Goal: Transaction & Acquisition: Purchase product/service

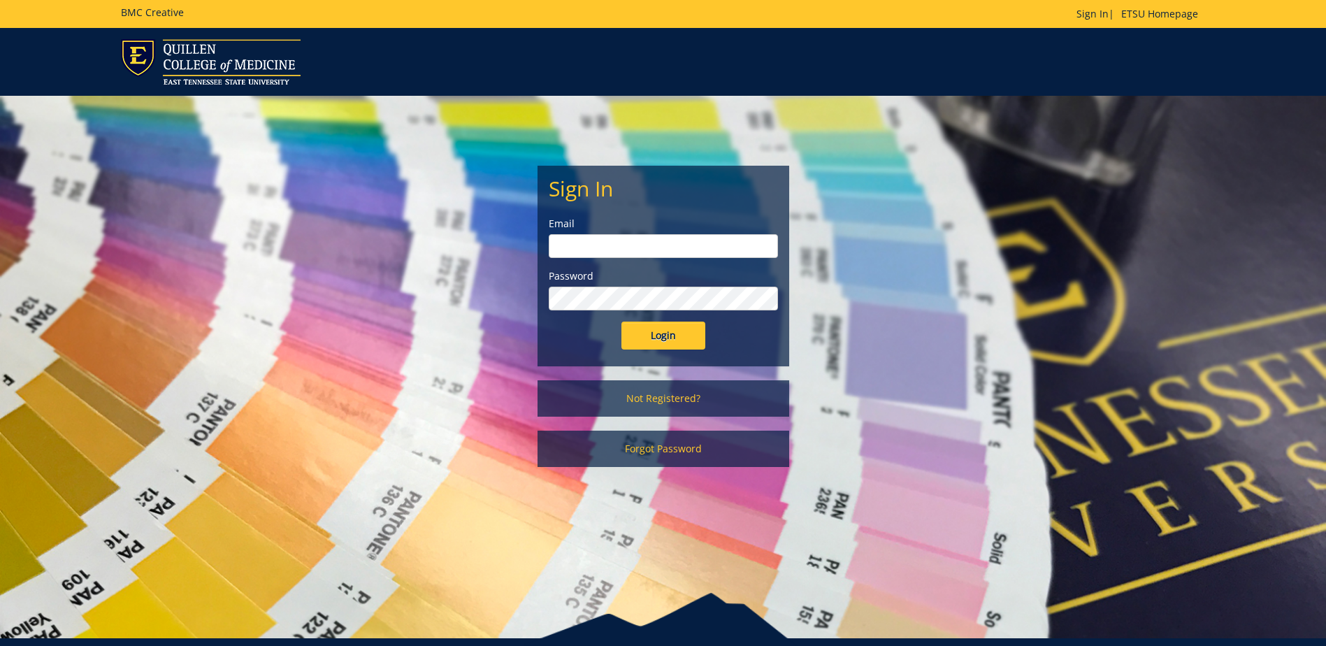
click at [683, 242] on input "email" at bounding box center [663, 246] width 229 height 24
type input "[EMAIL_ADDRESS][DOMAIN_NAME]"
click at [621, 321] on input "Login" at bounding box center [663, 335] width 84 height 28
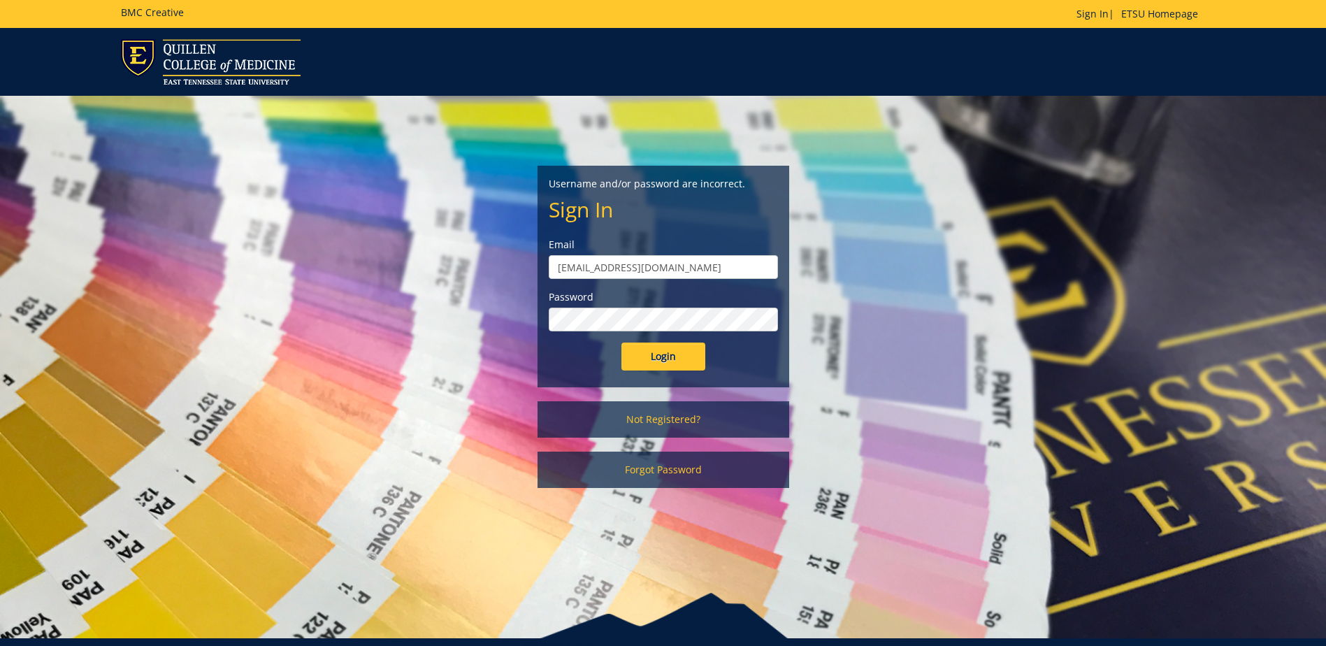
click at [558, 271] on input "[EMAIL_ADDRESS][DOMAIN_NAME]" at bounding box center [663, 267] width 229 height 24
click at [621, 342] on input "Login" at bounding box center [663, 356] width 84 height 28
click at [665, 273] on input "[EMAIL_ADDRESS][DOMAIN_NAME]" at bounding box center [663, 267] width 229 height 24
drag, startPoint x: 665, startPoint y: 270, endPoint x: 594, endPoint y: 264, distance: 71.6
click at [594, 264] on input "[EMAIL_ADDRESS][DOMAIN_NAME]" at bounding box center [663, 267] width 229 height 24
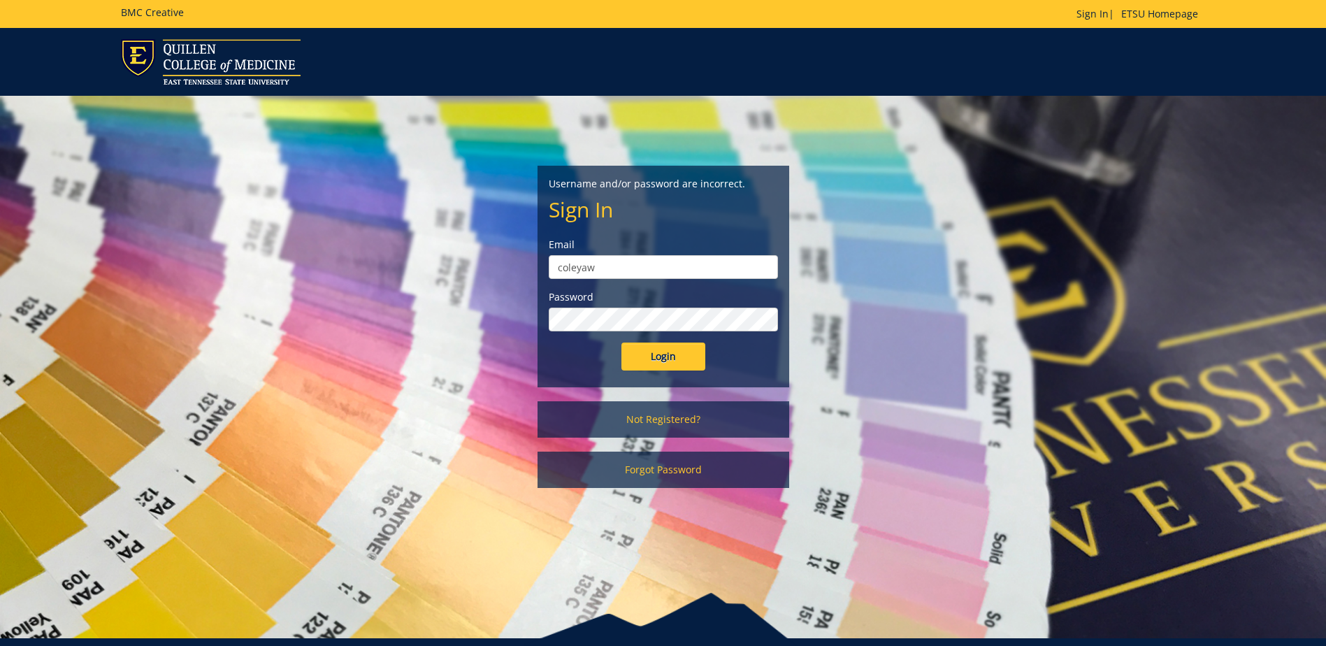
click at [621, 342] on input "Login" at bounding box center [663, 356] width 84 height 28
click at [609, 266] on input "coleyaw" at bounding box center [663, 267] width 229 height 24
type input "[EMAIL_ADDRESS][DOMAIN_NAME]"
click at [542, 324] on div "Username and/or password are incorrect. Sign In Email coleyaw@etsu.edu Password…" at bounding box center [663, 276] width 250 height 220
click at [621, 342] on input "Login" at bounding box center [663, 356] width 84 height 28
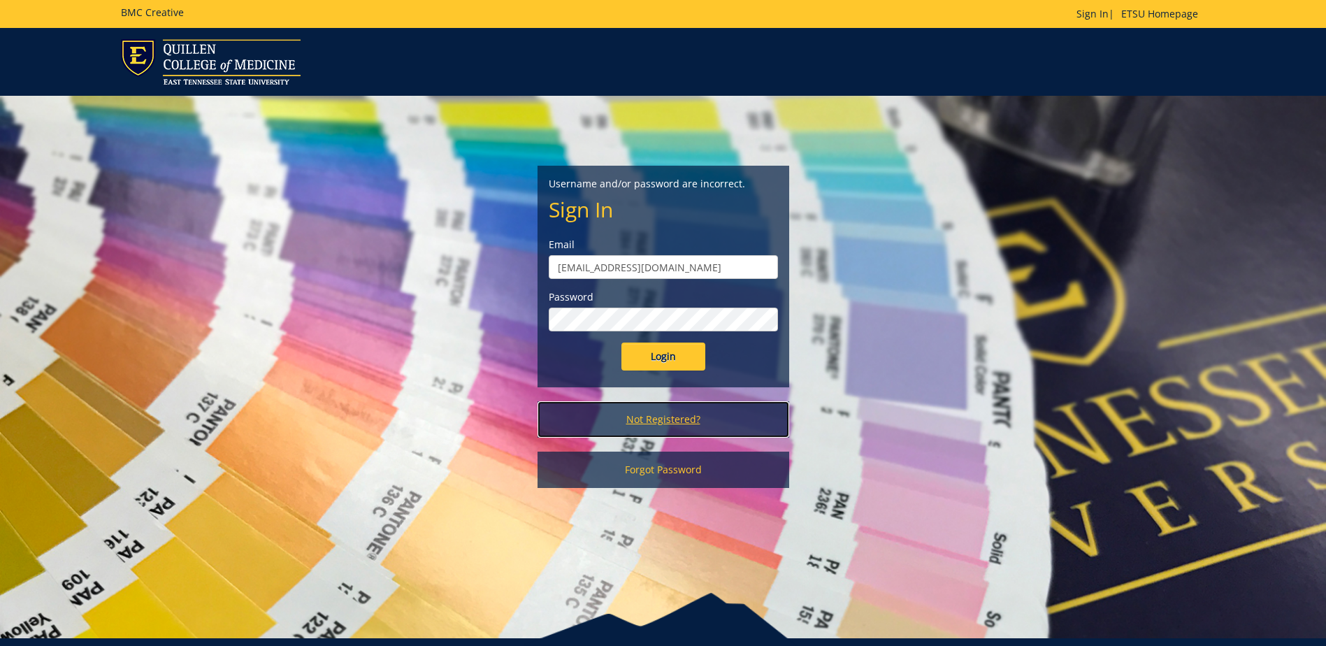
click at [678, 423] on link "Not Registered?" at bounding box center [663, 419] width 252 height 36
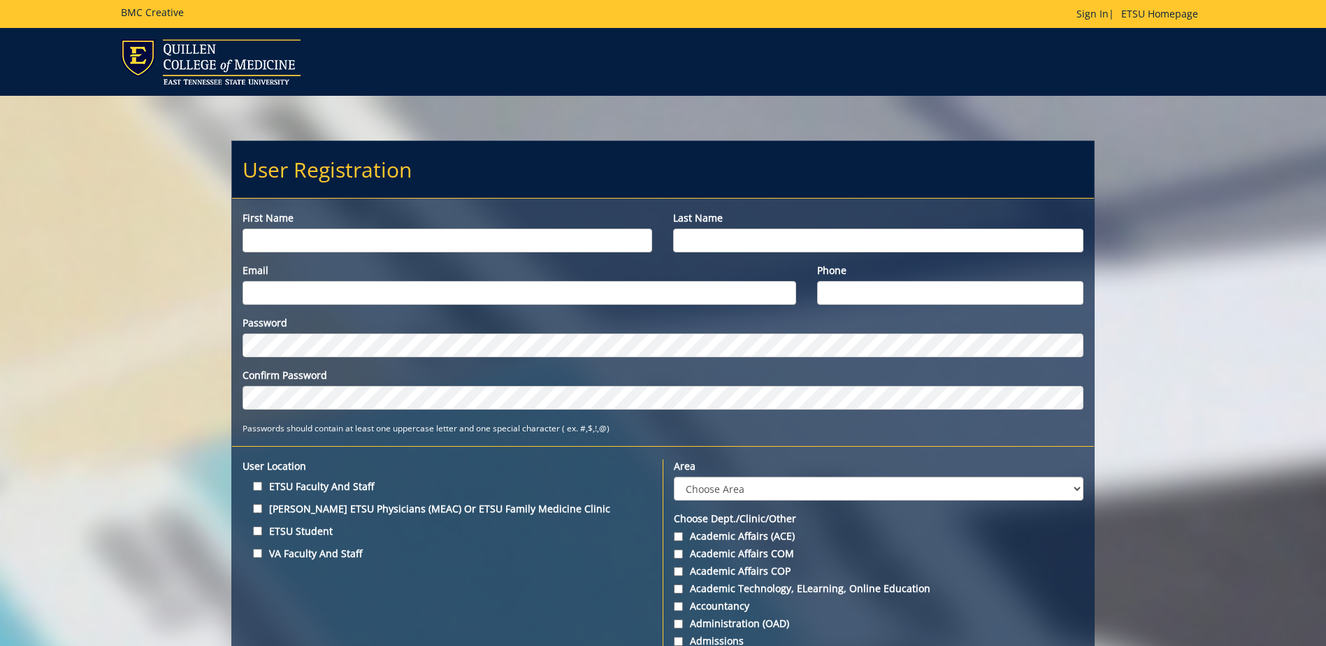
click at [466, 235] on input "First name" at bounding box center [447, 241] width 410 height 24
type input "[PERSON_NAME]"
type input "[EMAIL_ADDRESS][DOMAIN_NAME]"
click at [853, 293] on input "Phone" at bounding box center [950, 293] width 266 height 24
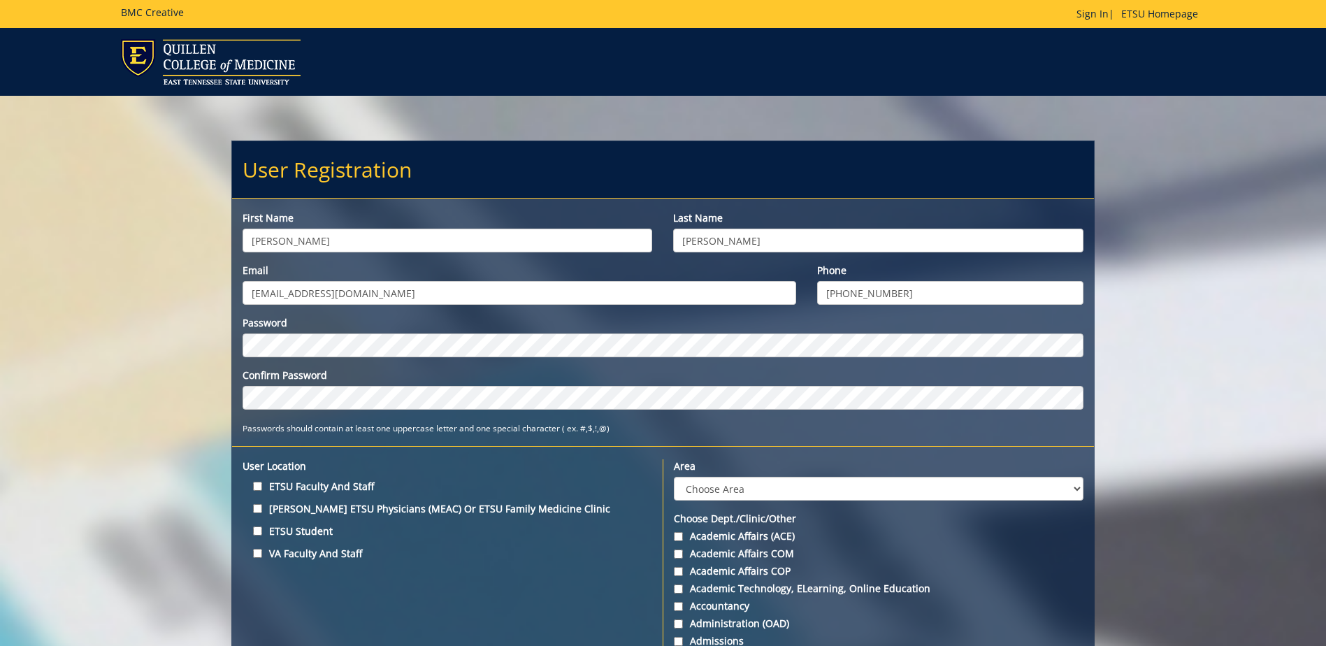
type input "423-439-6223"
click at [884, 492] on select "Choose Area Administration Advancement (ADM) BucSports Business & Finance Clemm…" at bounding box center [878, 489] width 409 height 24
select select "3"
click at [674, 477] on select "Choose Area Administration Advancement (ADM) BucSports Business & Finance Clemm…" at bounding box center [878, 489] width 409 height 24
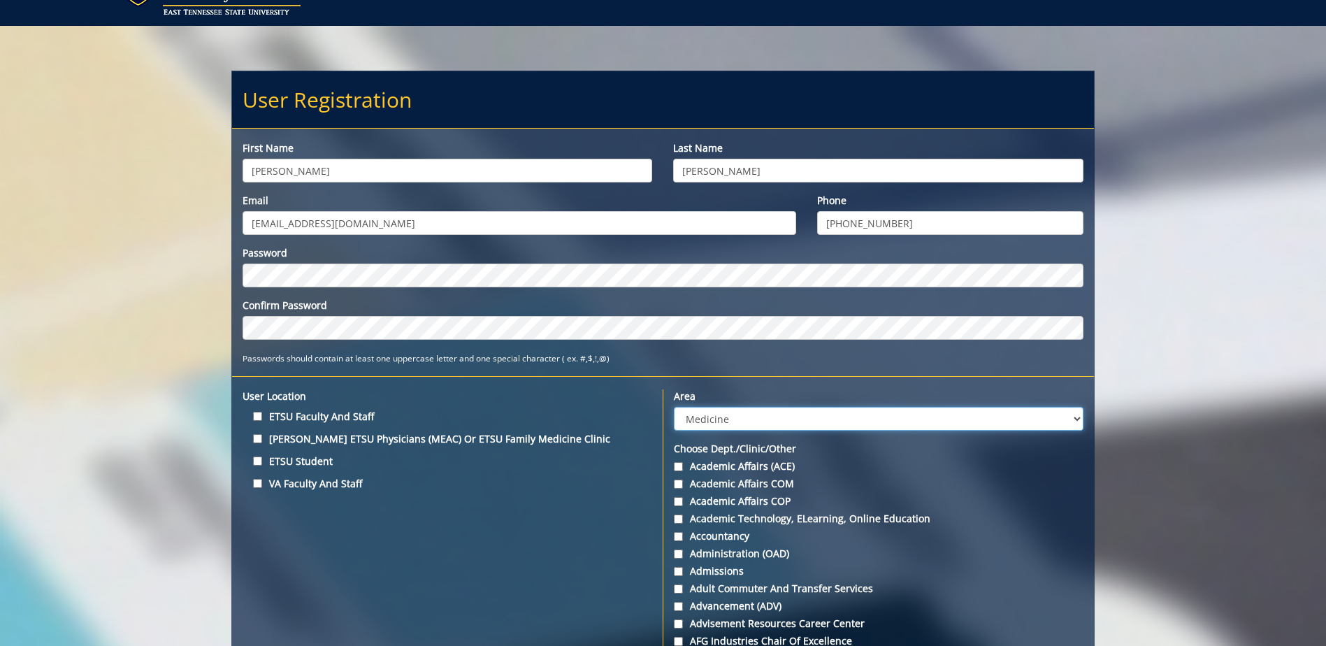
scroll to position [140, 0]
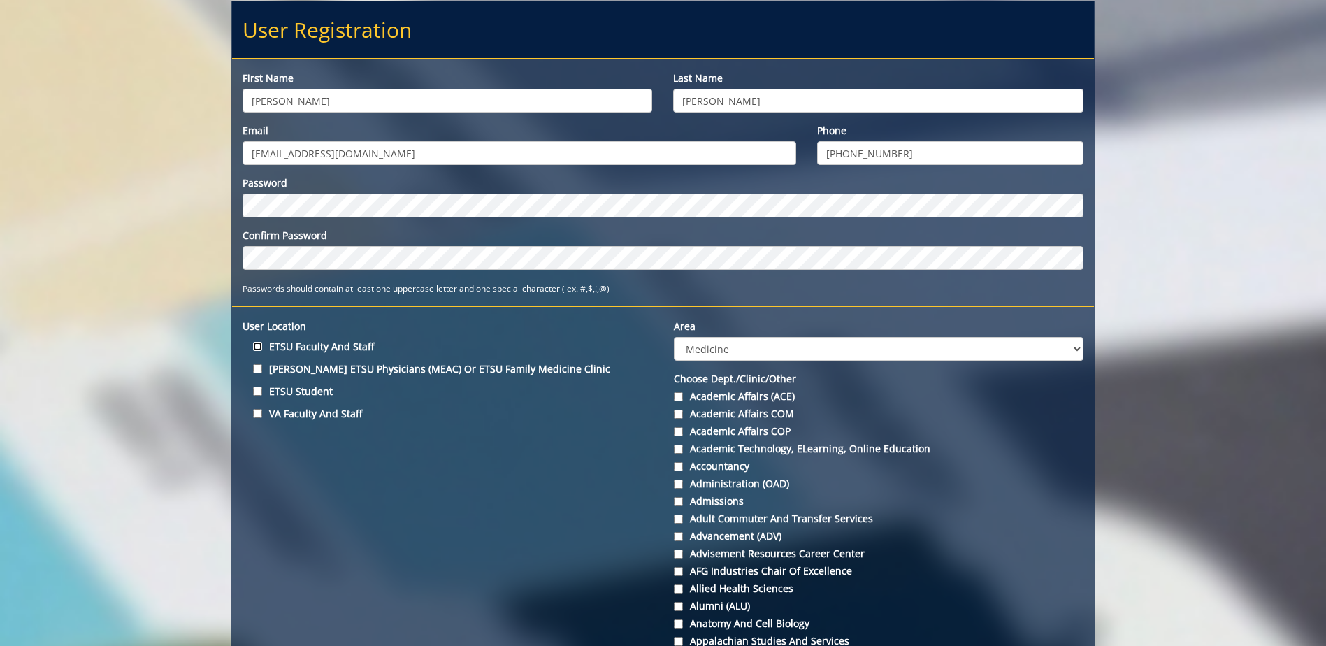
click at [256, 343] on input "ETSU Faculty and Staff" at bounding box center [257, 346] width 9 height 9
checkbox input "true"
click at [256, 410] on input "VA Faculty and Staff" at bounding box center [257, 413] width 9 height 9
checkbox input "true"
click at [261, 347] on input "ETSU Faculty and Staff" at bounding box center [257, 346] width 9 height 9
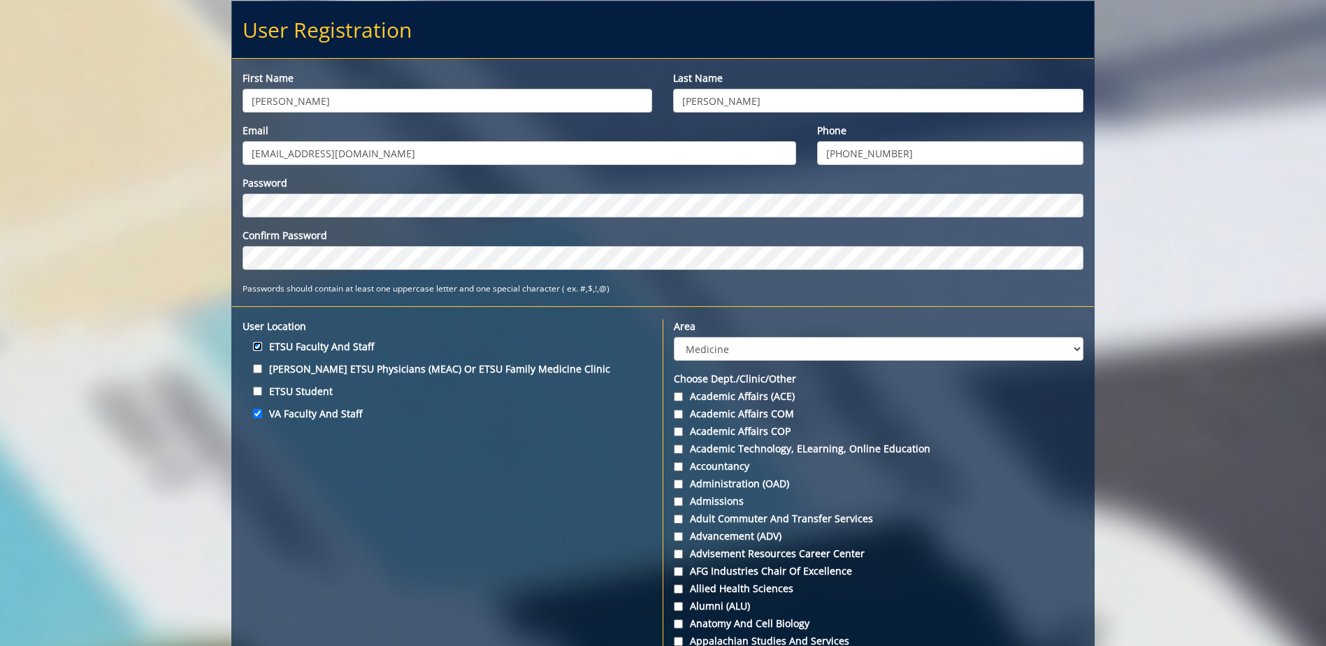
checkbox input "false"
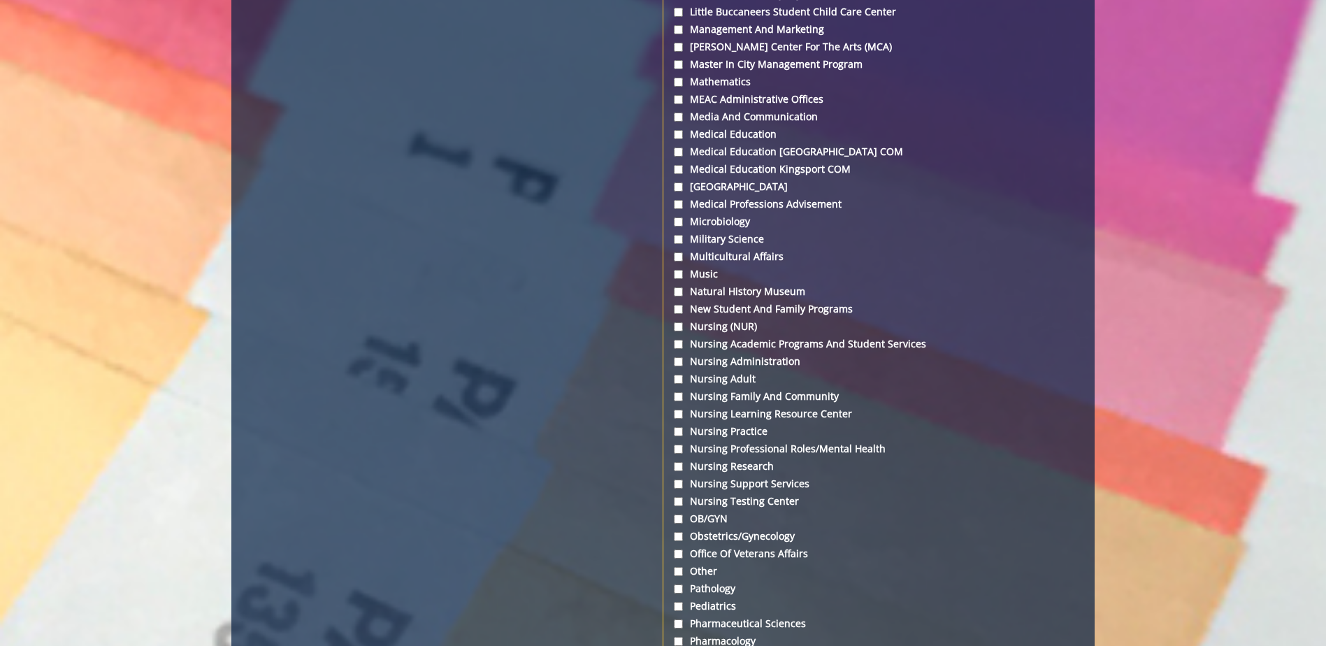
scroll to position [3424, 0]
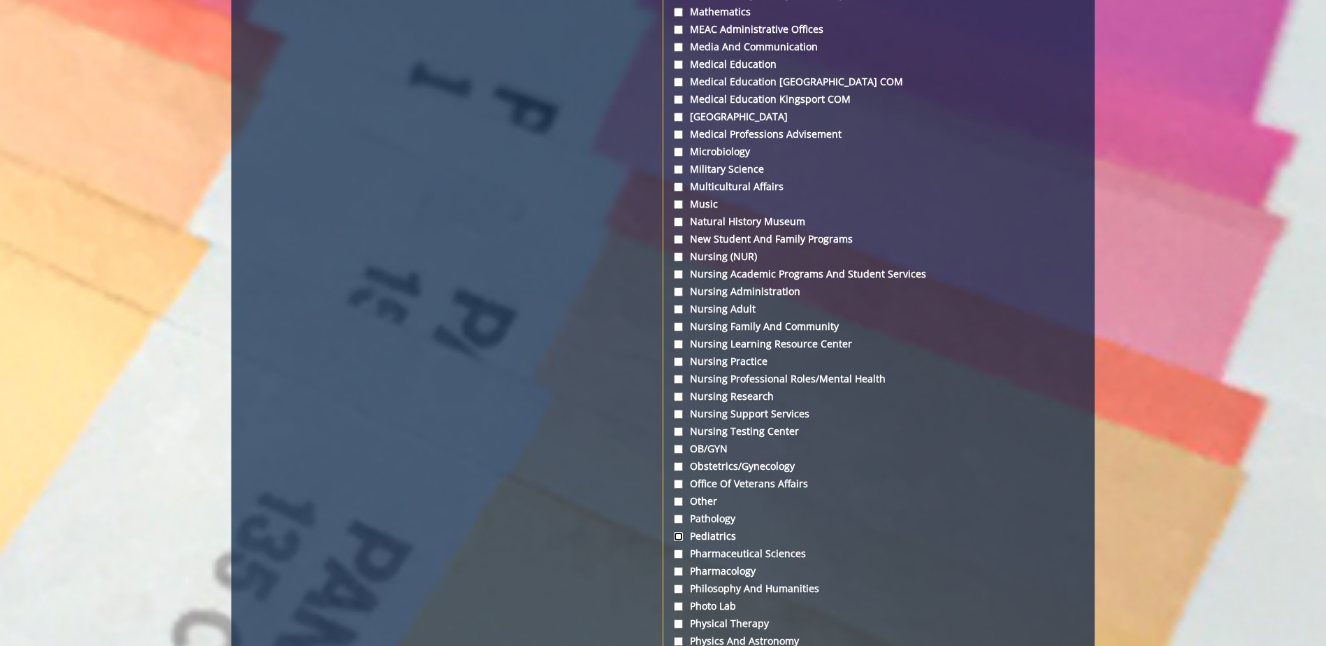
click at [679, 535] on input "Pediatrics" at bounding box center [678, 536] width 9 height 9
checkbox input "true"
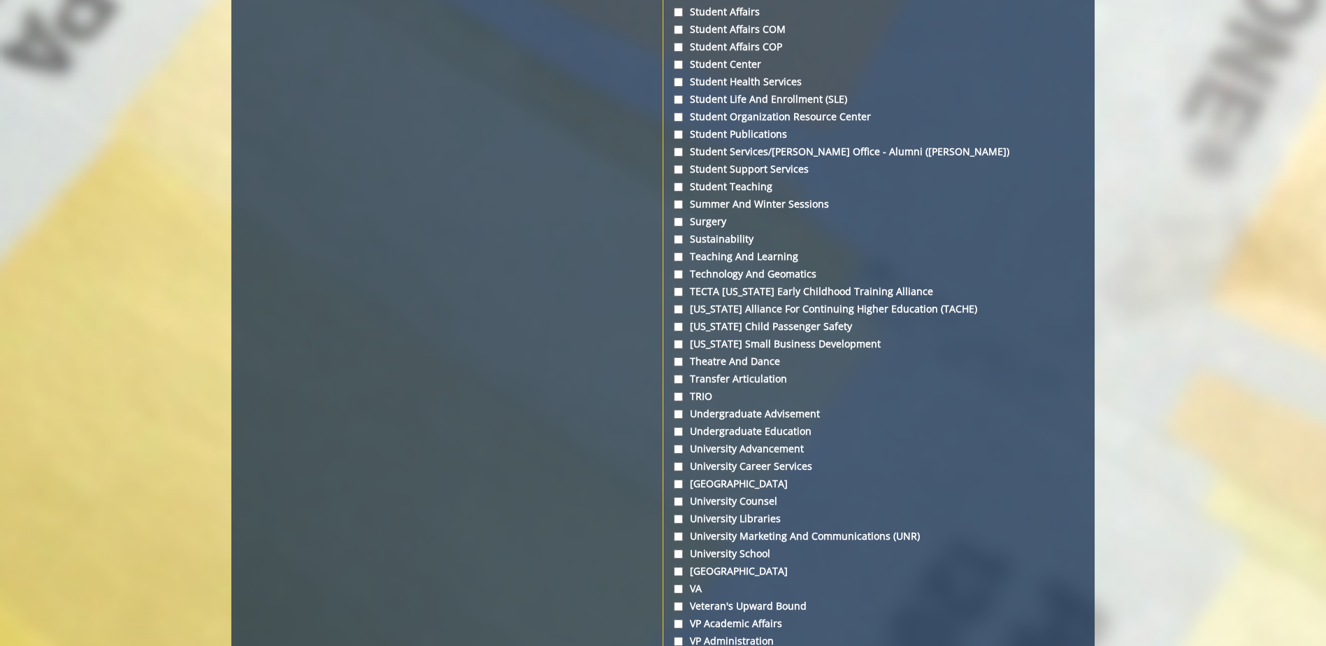
scroll to position [5031, 0]
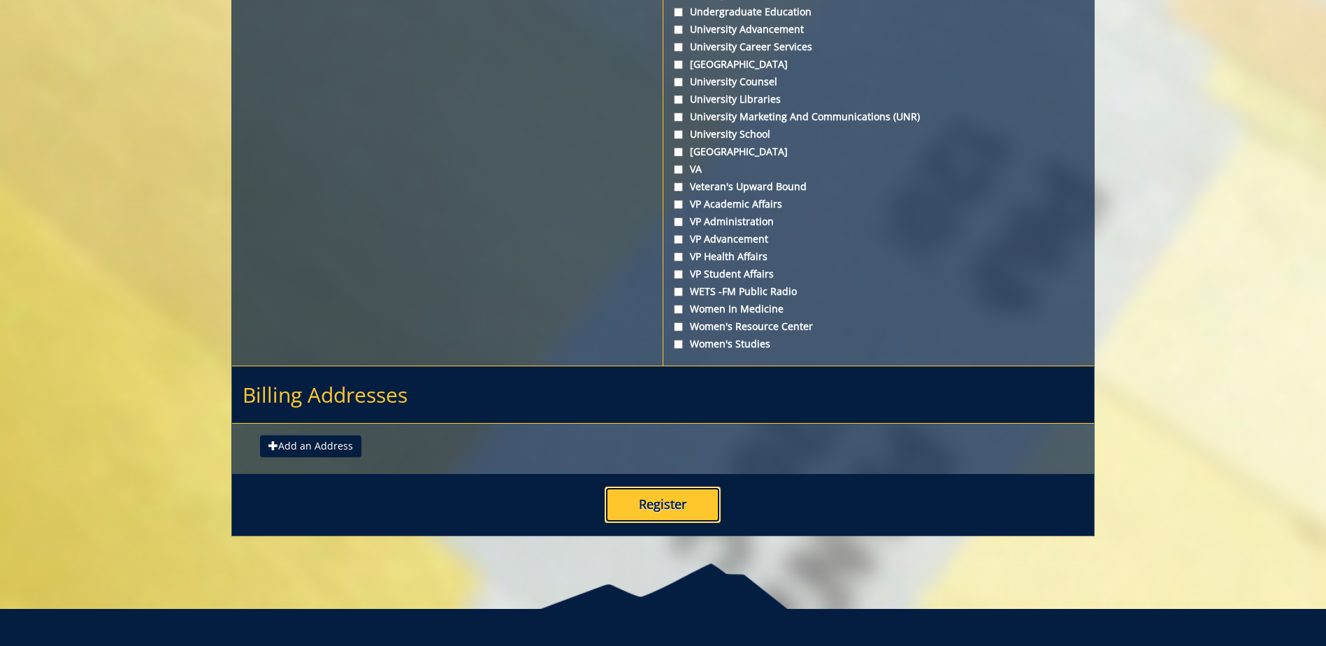
click at [695, 507] on button "Register" at bounding box center [662, 504] width 116 height 36
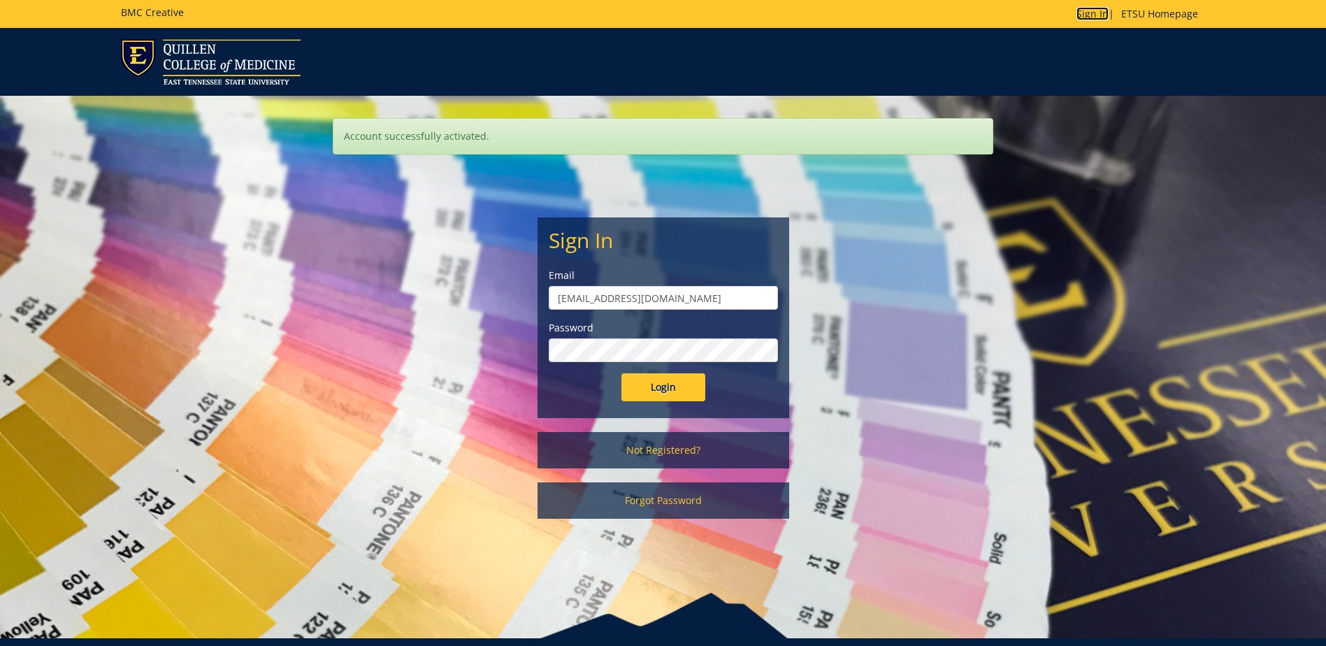
click at [1088, 17] on link "Sign In" at bounding box center [1092, 13] width 32 height 13
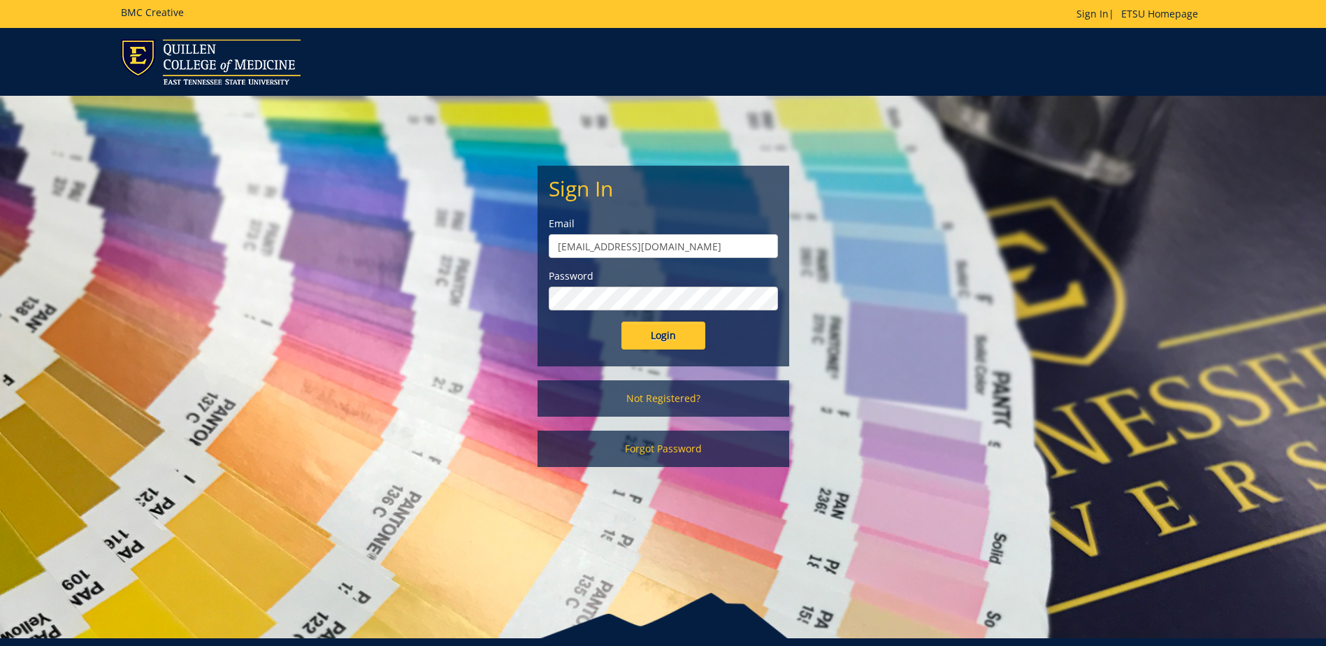
click at [621, 321] on input "Login" at bounding box center [663, 335] width 84 height 28
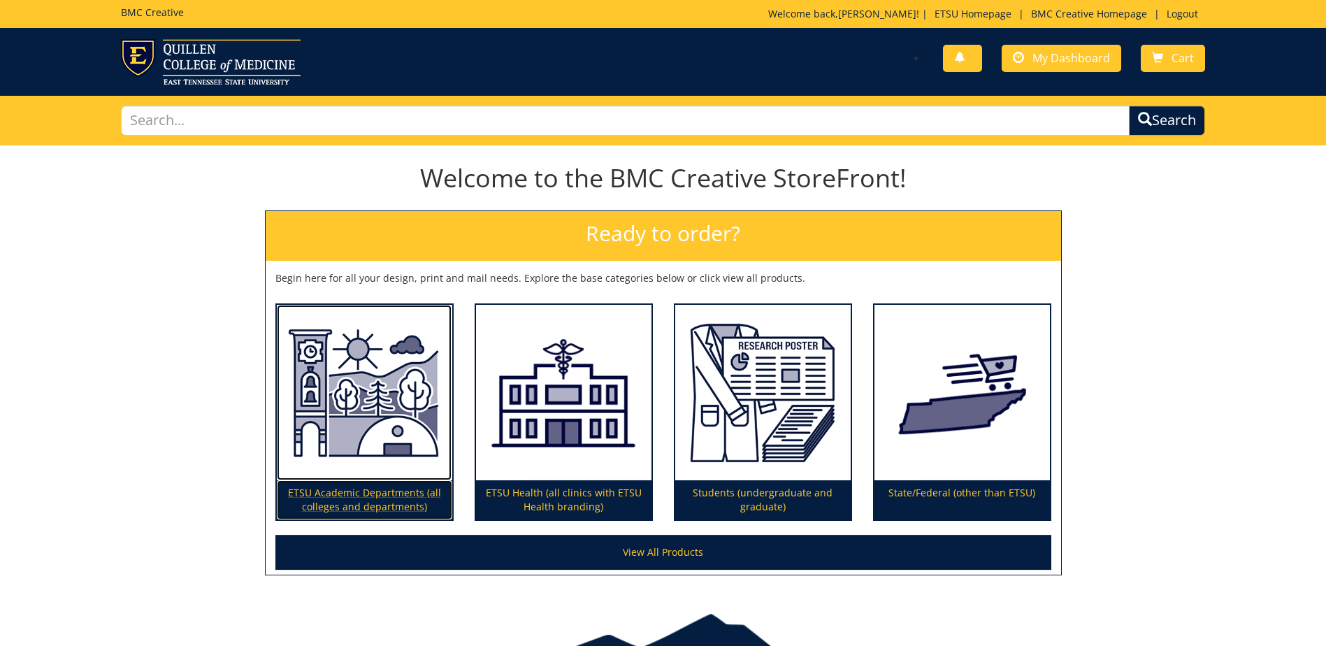
click at [392, 385] on img at bounding box center [364, 393] width 175 height 176
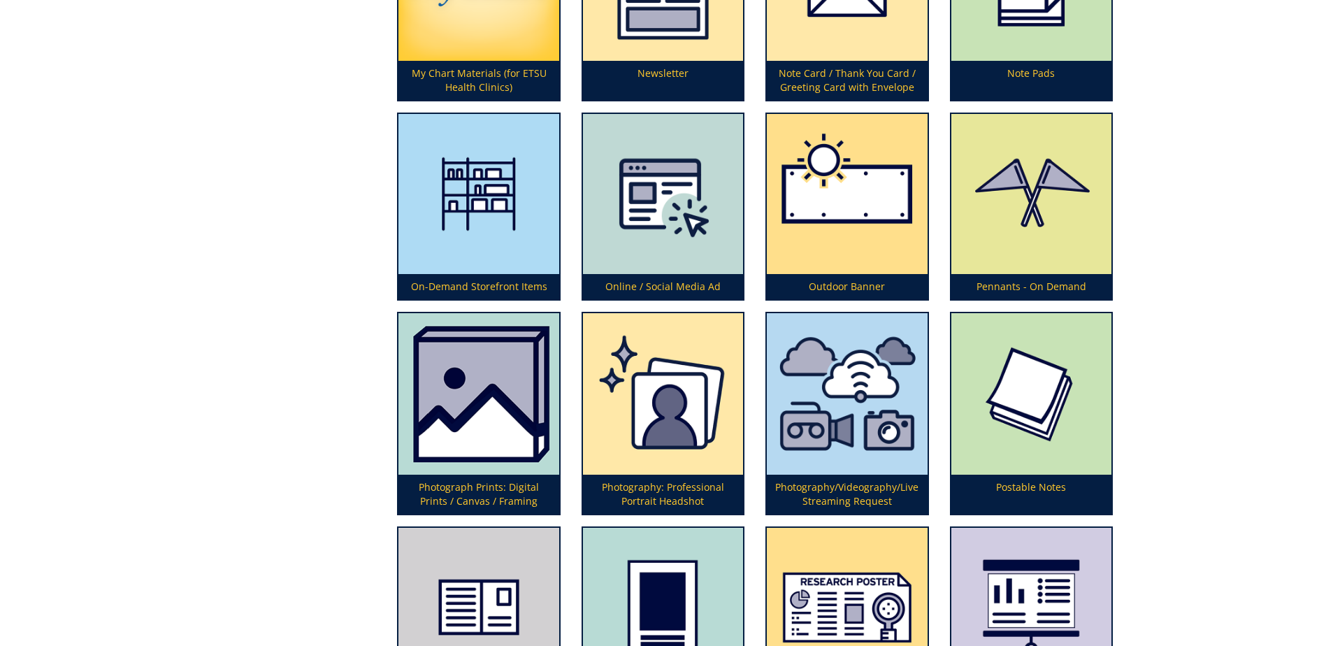
scroll to position [3494, 0]
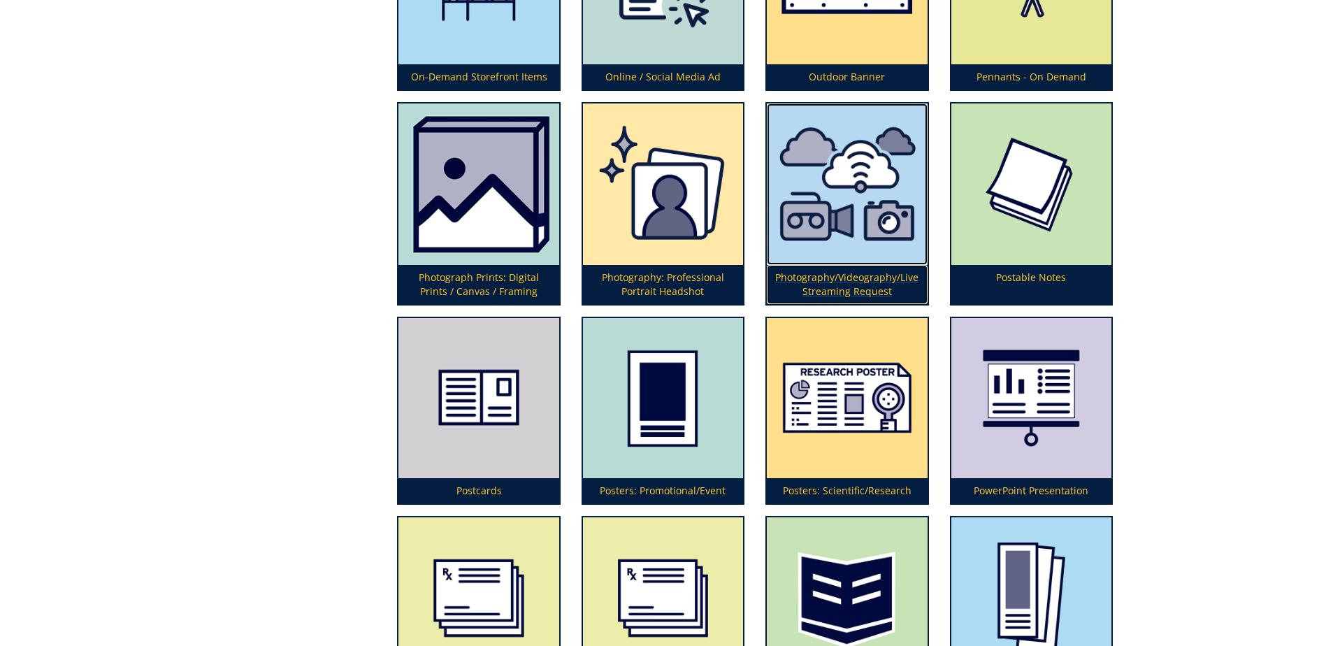
click at [870, 208] on img at bounding box center [847, 183] width 160 height 161
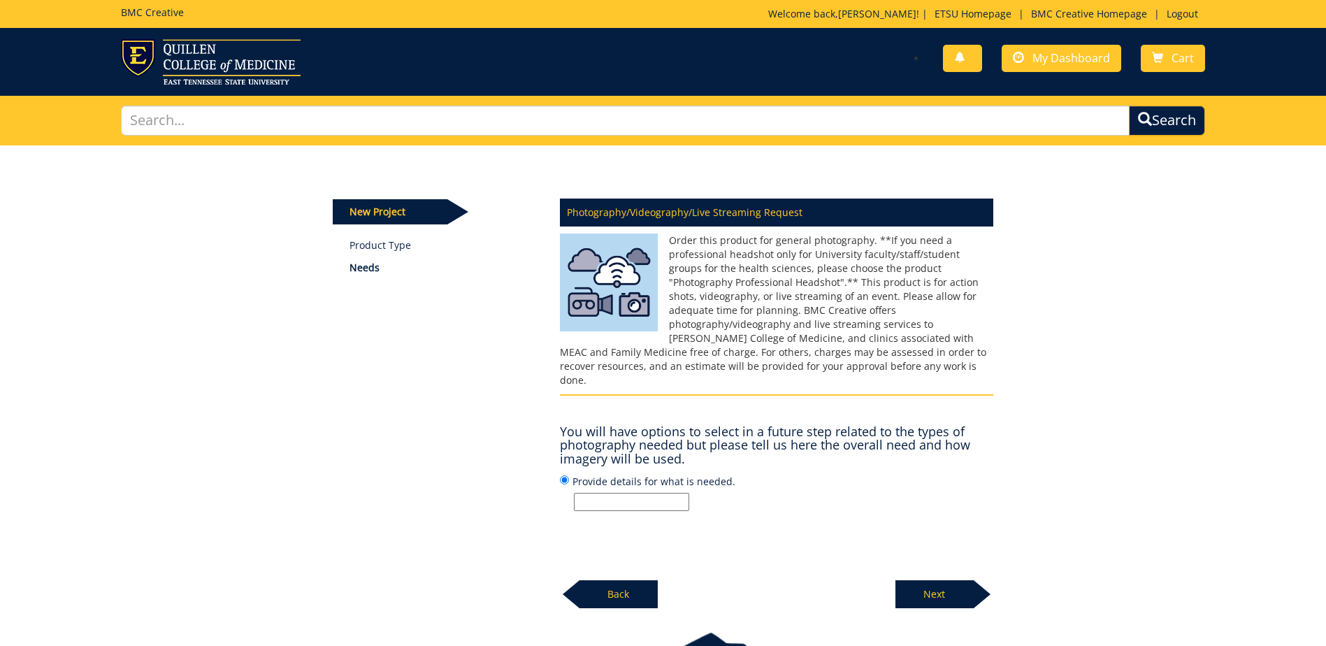
click at [657, 493] on input "Provide details for what is needed." at bounding box center [631, 502] width 115 height 18
paste input "[DATE]"
click at [656, 493] on input "Department Photo for Pediatrics. The location will be at [PERSON_NAME][GEOGRAPH…" at bounding box center [631, 502] width 115 height 18
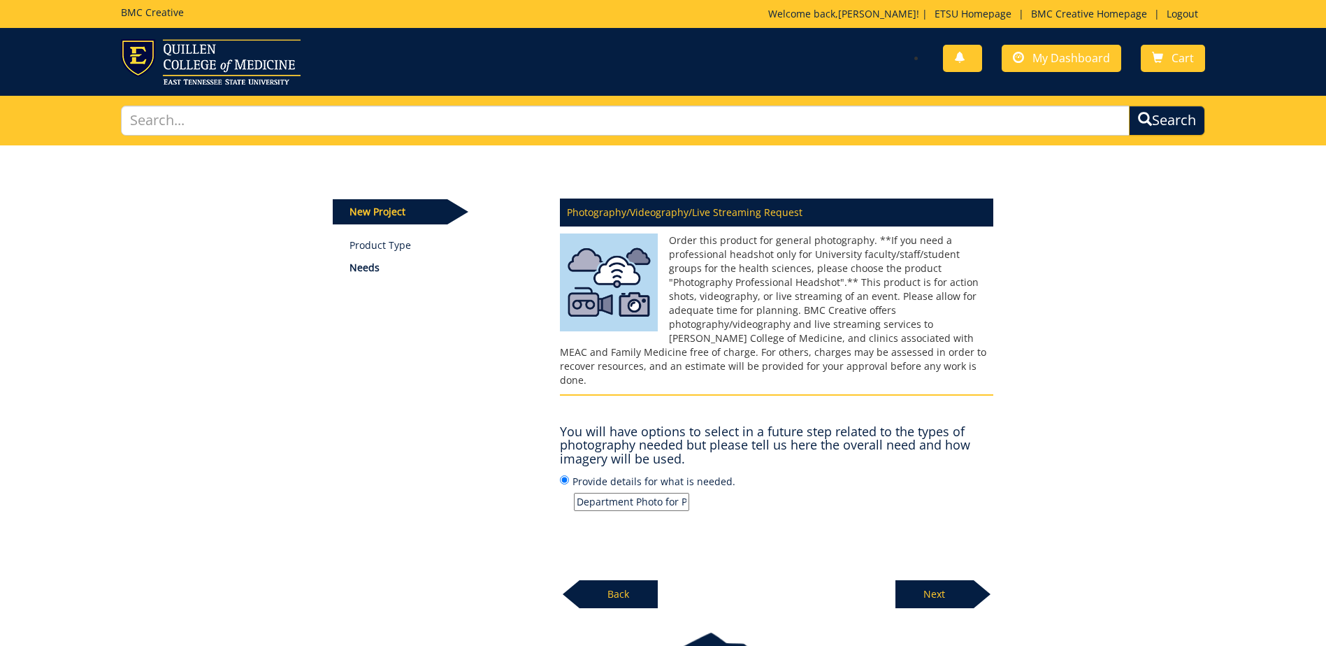
click at [636, 493] on input "Department Photo for Pediatrics. The location will be at [PERSON_NAME][GEOGRAPH…" at bounding box center [631, 502] width 115 height 18
type input "Department Photo for Pediatrics. The location will be at [PERSON_NAME][GEOGRAPH…"
click at [938, 580] on p "Next" at bounding box center [934, 594] width 78 height 28
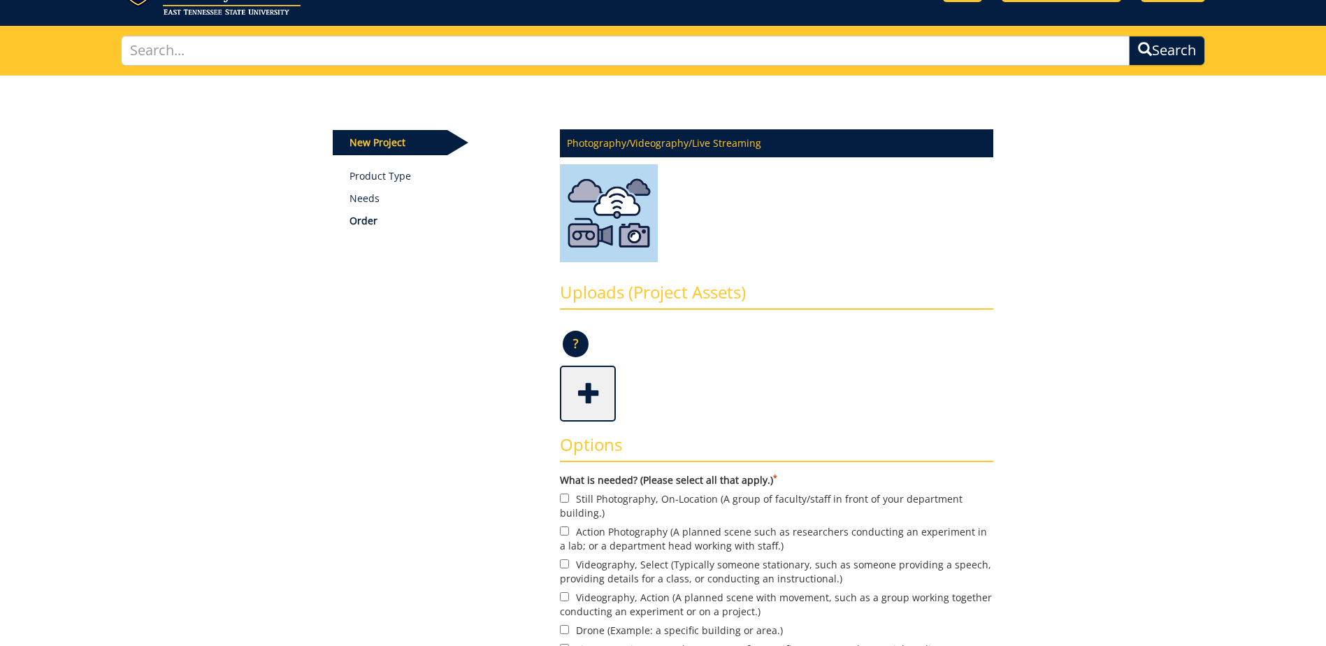
scroll to position [140, 0]
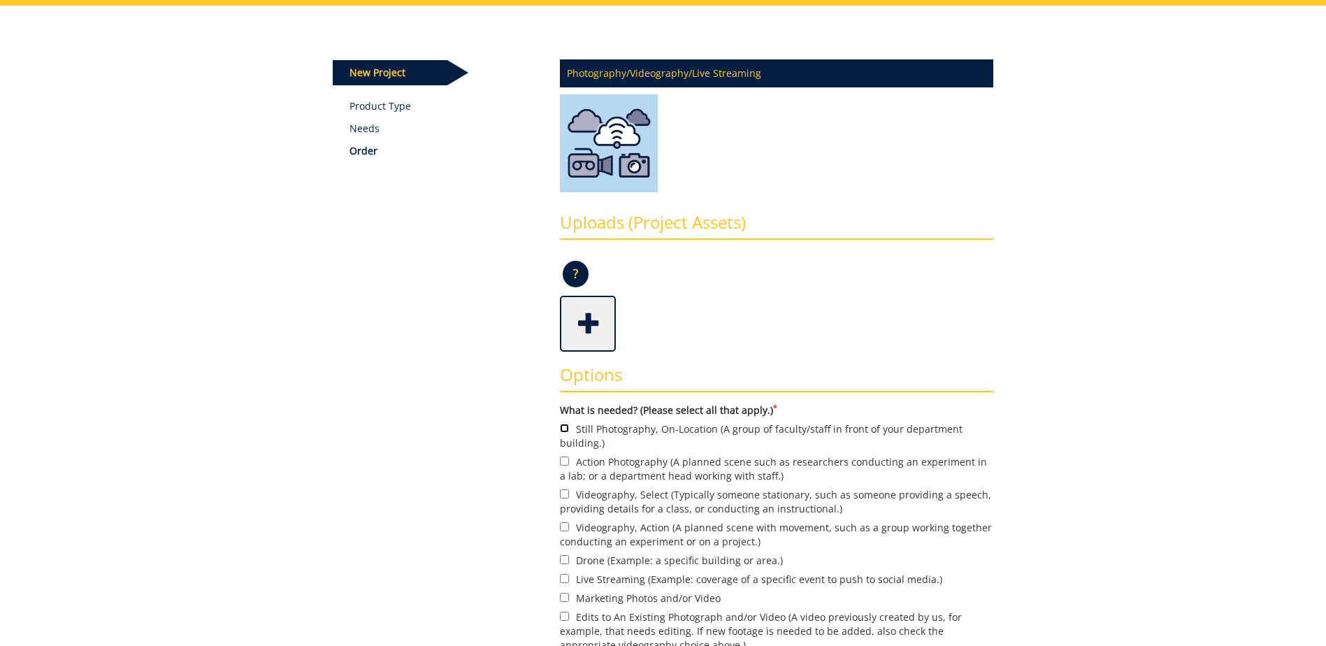
click at [565, 424] on input "Still Photography, On-Location (A group of faculty/staff in front of your depar…" at bounding box center [564, 427] width 9 height 9
checkbox input "true"
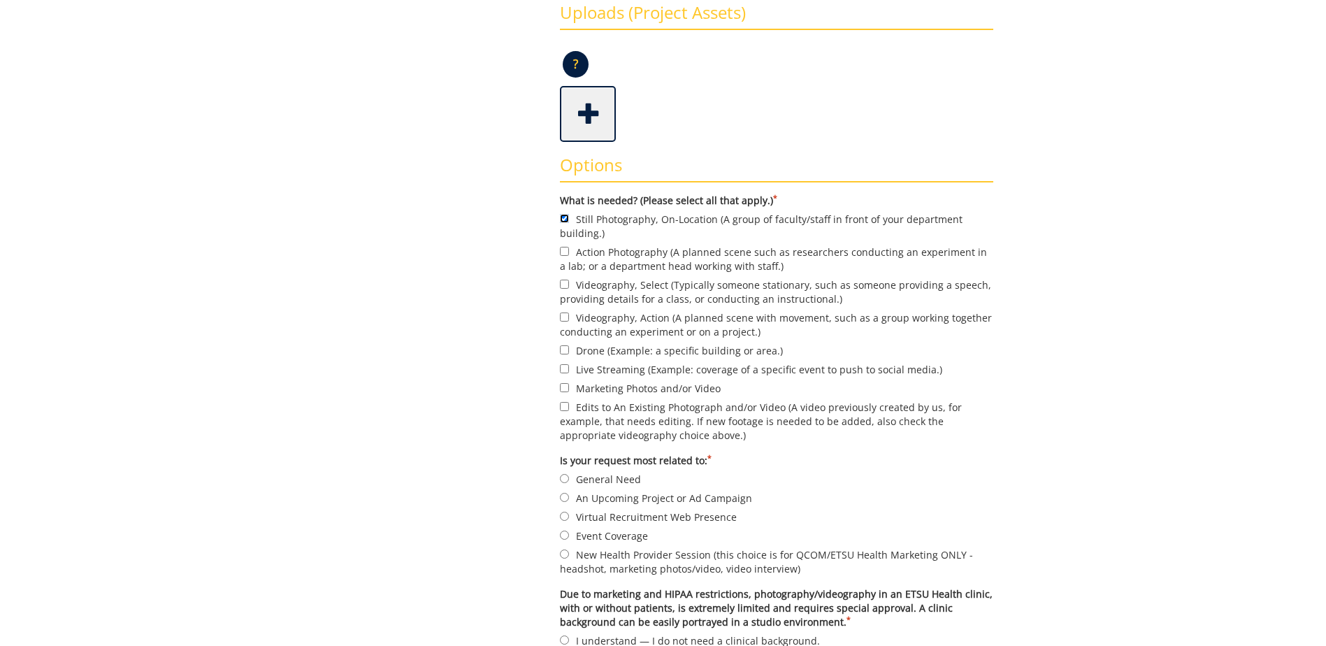
scroll to position [489, 0]
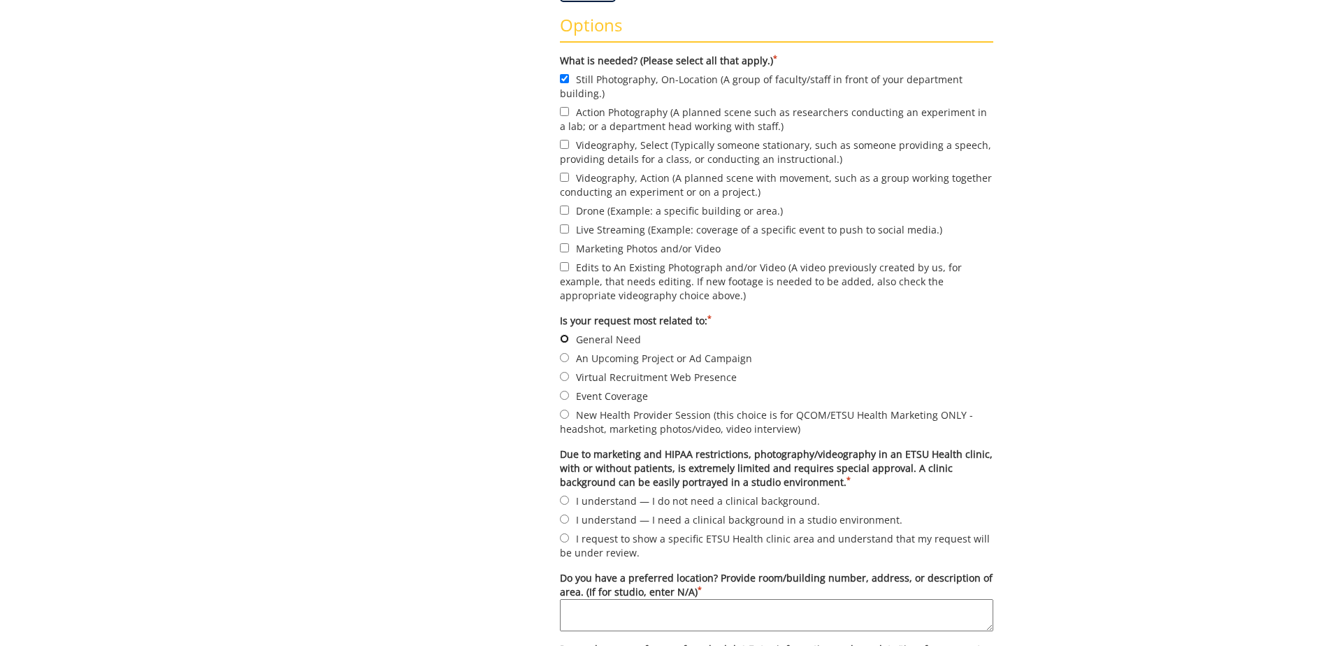
click at [561, 335] on input "General Need" at bounding box center [564, 338] width 9 height 9
radio input "true"
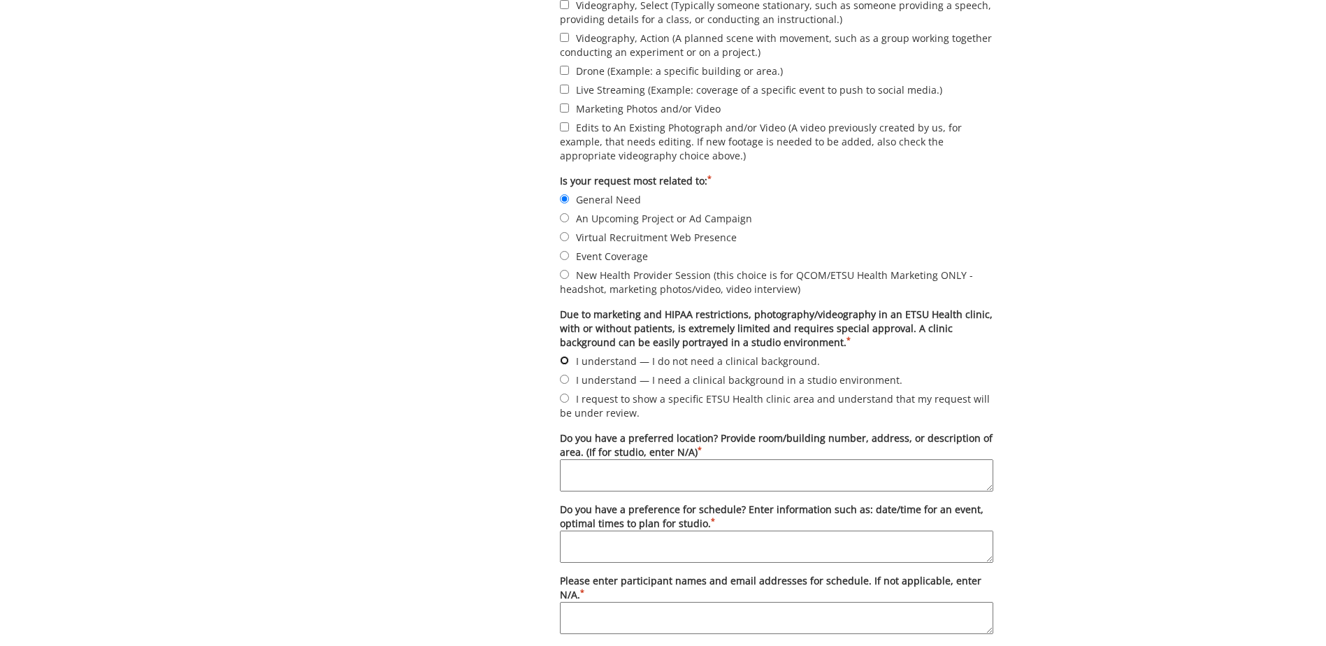
click at [564, 361] on input "I understand — I do not need a clinical background." at bounding box center [564, 360] width 9 height 9
radio input "true"
click at [704, 468] on textarea "Do you have a preferred location? Provide room/building number, address, or des…" at bounding box center [776, 475] width 433 height 32
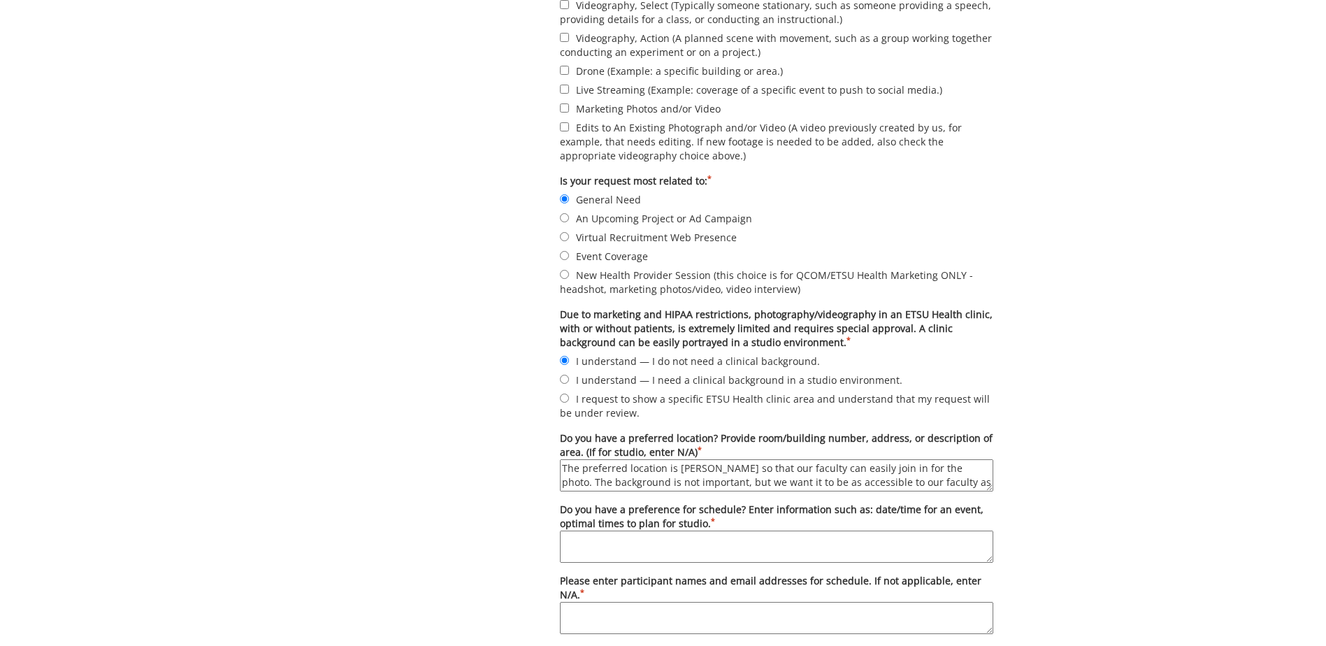
type textarea "The preferred location is [PERSON_NAME] so that our faculty can easily join in …"
click at [732, 542] on textarea "Do you have a preference for schedule? Enter information such as: date/time for…" at bounding box center [776, 546] width 433 height 32
paste textarea "Pediatrics, Lifestyle Medicine, Wellness"
type textarea "Pediatrics, Lifestyle Medicine, Wellness"
click at [837, 555] on textarea "Do you have a preference for schedule? Enter information such as: date/time for…" at bounding box center [776, 546] width 433 height 32
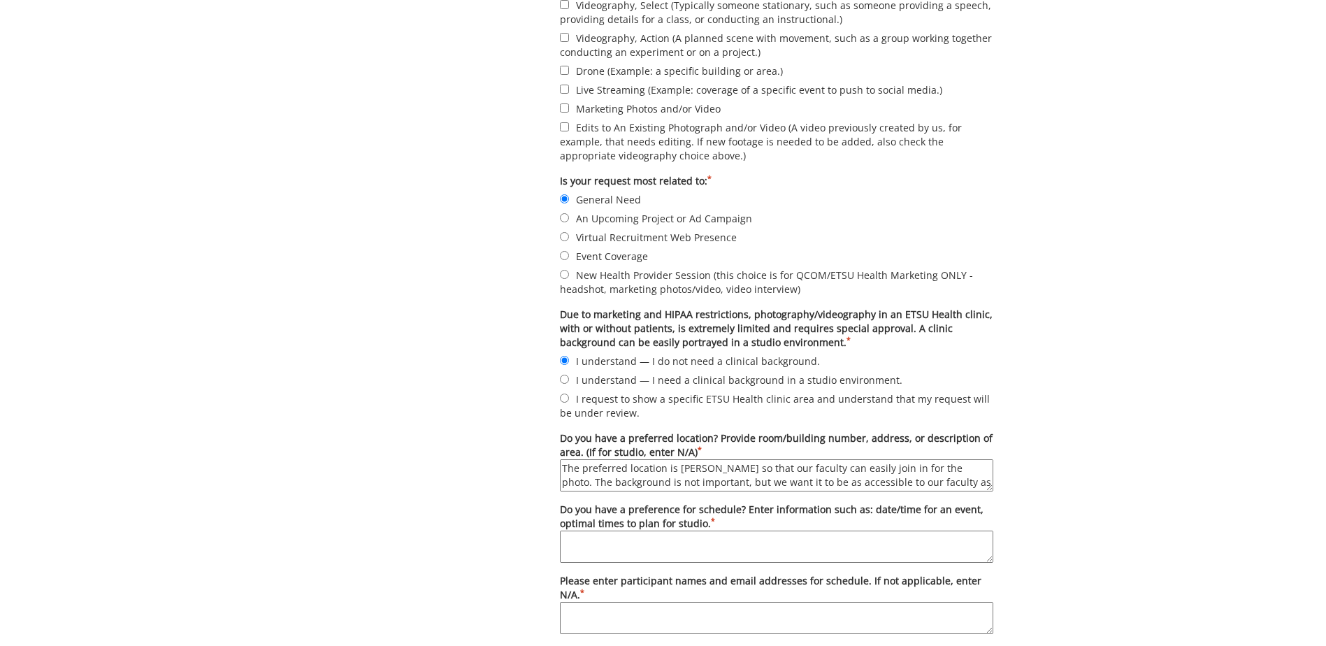
paste textarea "on Tuesday, Nov 18"
drag, startPoint x: 575, startPoint y: 537, endPoint x: 560, endPoint y: 538, distance: 15.4
click at [560, 538] on textarea "on Tuesday, Nov 18" at bounding box center [776, 546] width 433 height 32
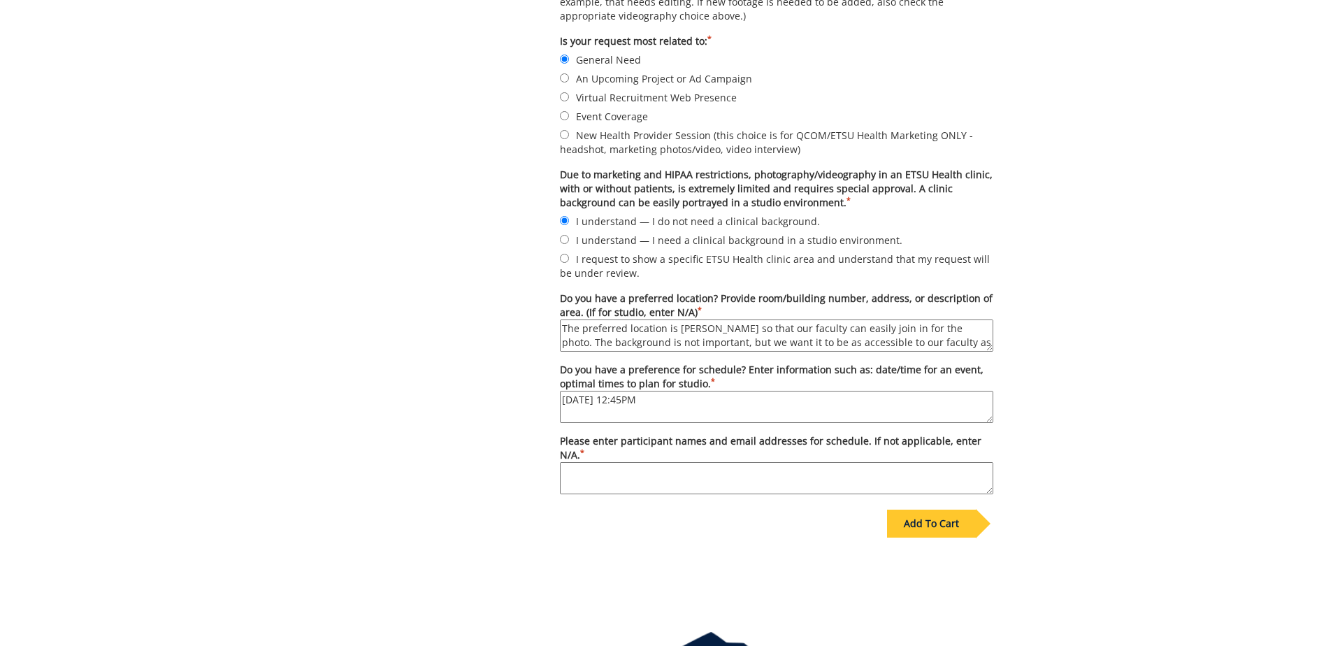
scroll to position [839, 0]
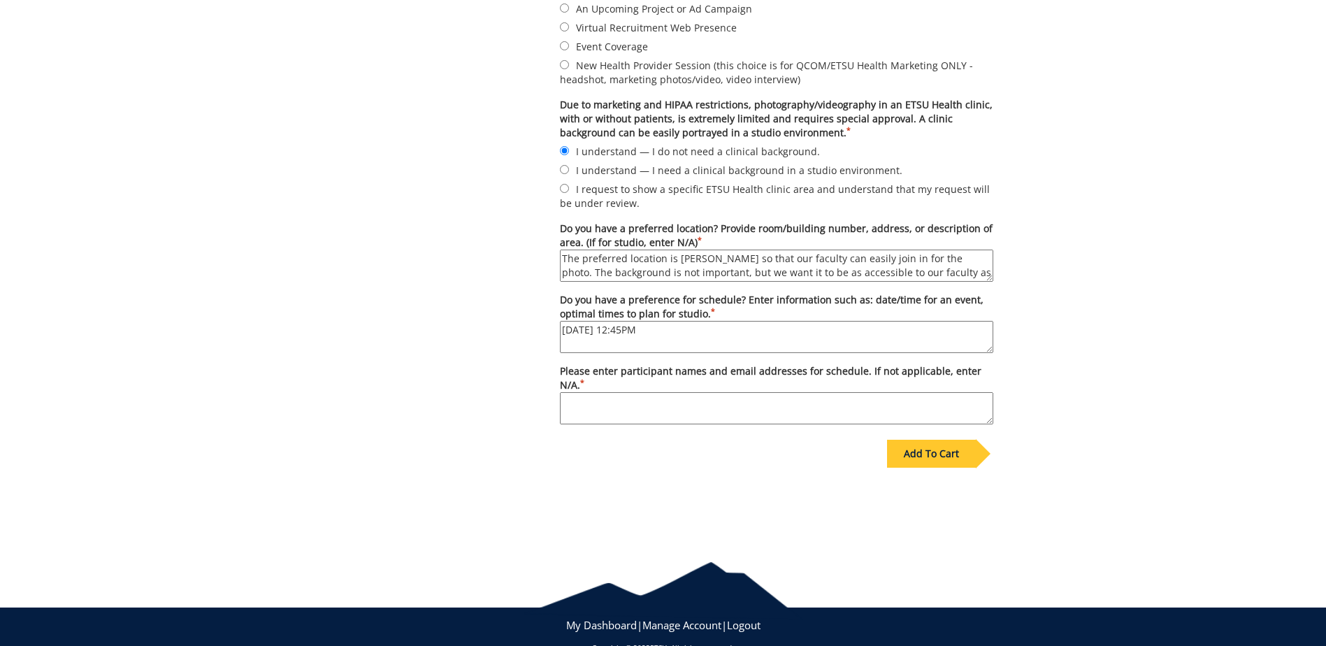
type textarea "Tuesday, Nov 18 at 12:45PM"
click at [648, 396] on textarea "Please enter participant names and email addresses for schedule. If not applica…" at bounding box center [776, 408] width 433 height 32
type textarea "N/A"
click at [928, 455] on div "Add To Cart" at bounding box center [931, 454] width 89 height 28
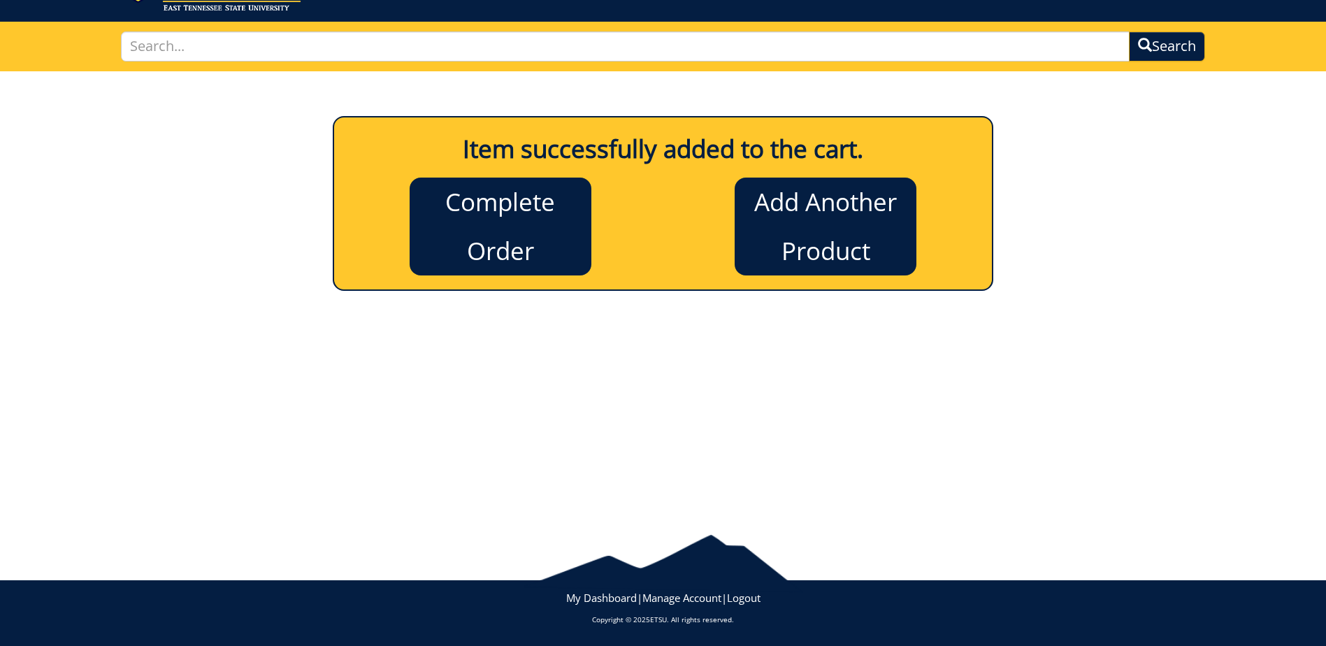
scroll to position [74, 0]
click at [482, 229] on link "Complete Order" at bounding box center [501, 226] width 182 height 98
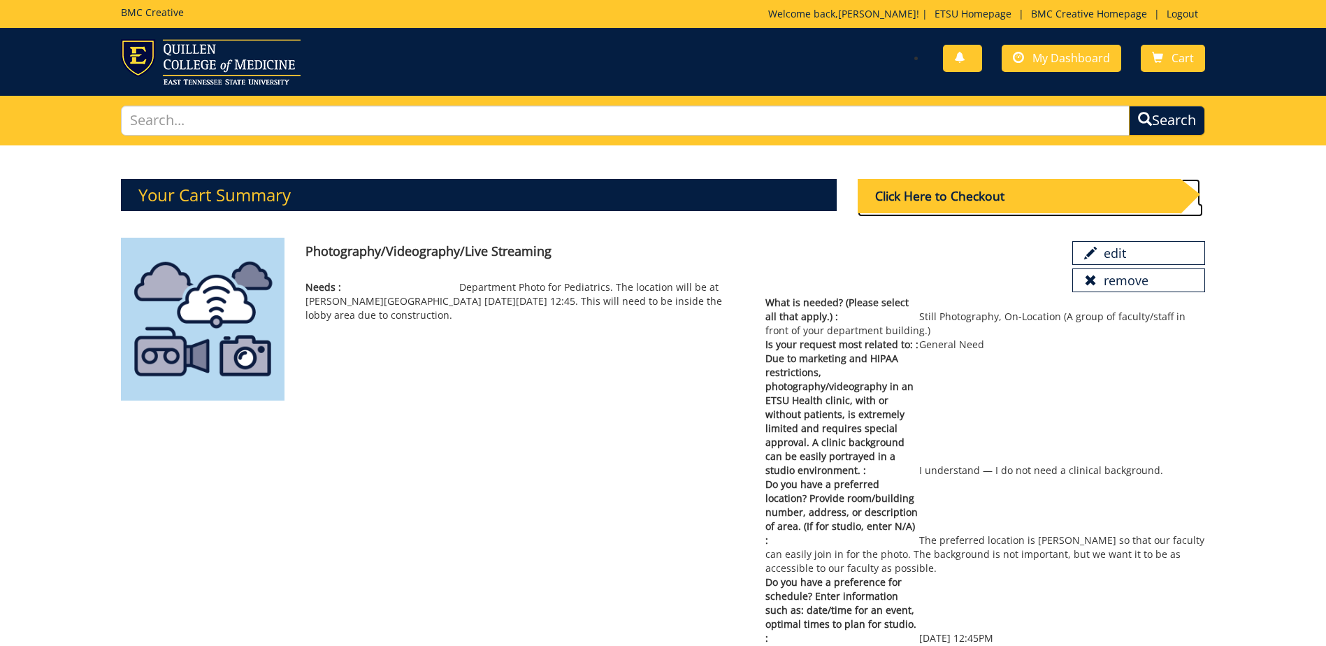
click at [952, 188] on div "Click Here to Checkout" at bounding box center [1018, 196] width 323 height 34
click at [1043, 59] on span "My Dashboard" at bounding box center [1071, 57] width 78 height 15
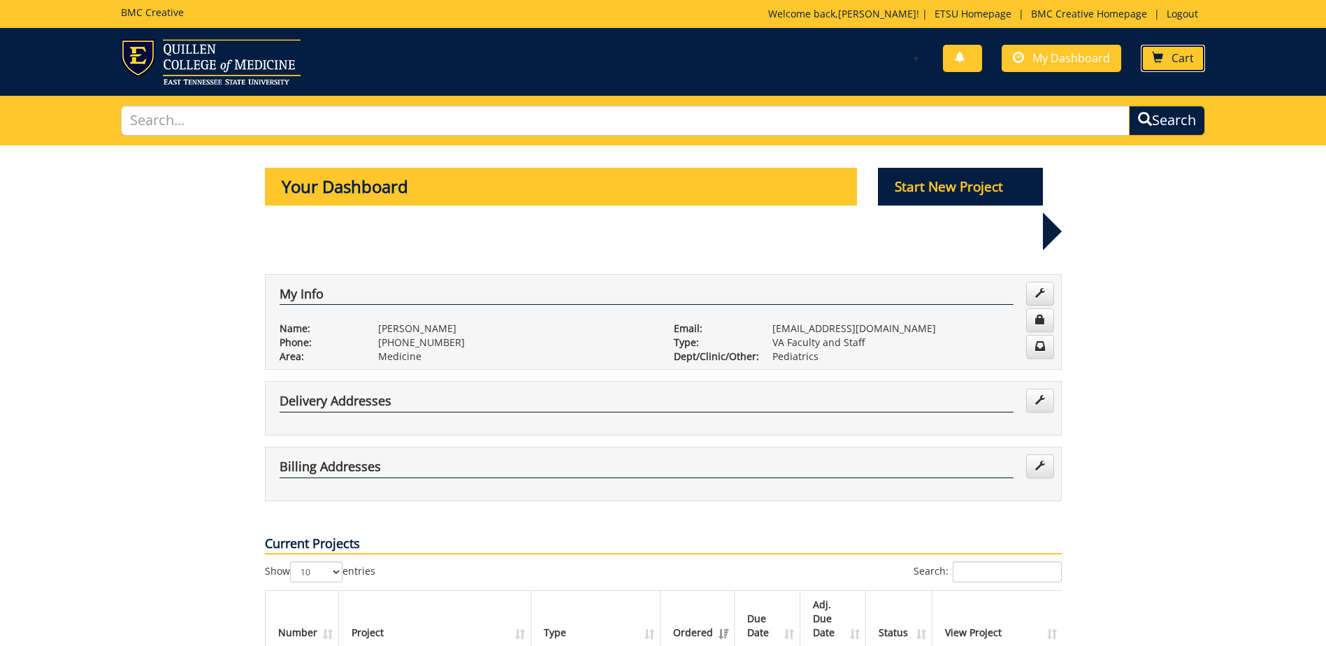
click at [1177, 61] on span "Cart" at bounding box center [1182, 57] width 22 height 15
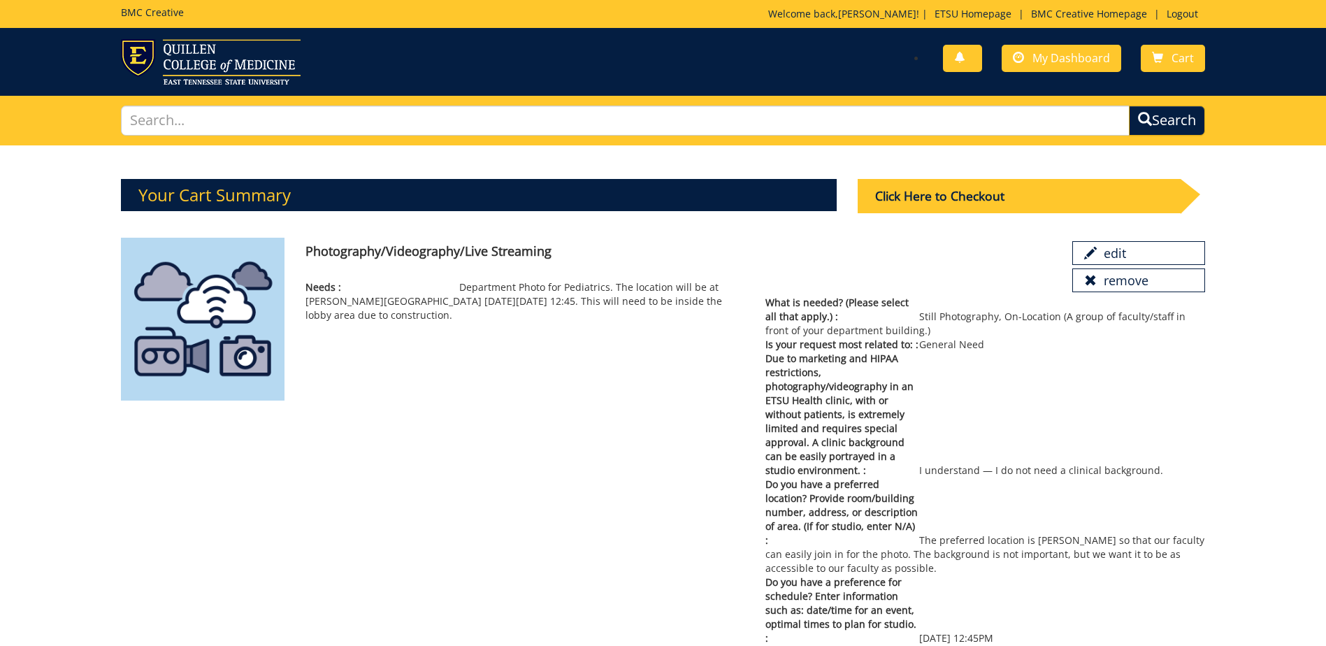
click at [550, 194] on h3 "Your Cart Summary" at bounding box center [479, 195] width 716 height 32
